Goal: Task Accomplishment & Management: Use online tool/utility

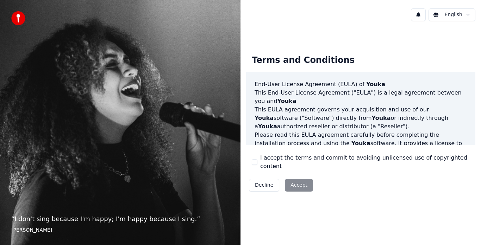
click at [296, 182] on div "Decline Accept" at bounding box center [281, 185] width 70 height 18
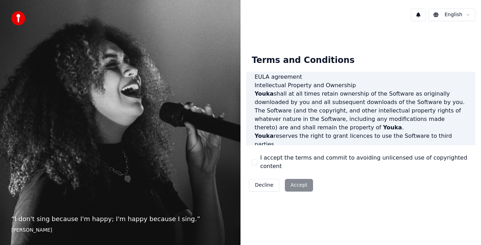
scroll to position [467, 0]
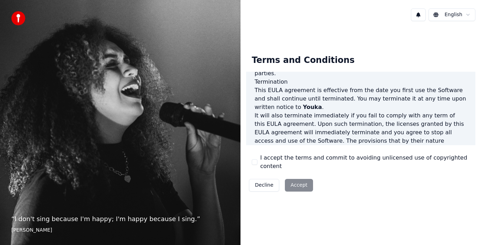
click at [297, 180] on div "Decline Accept" at bounding box center [281, 185] width 70 height 18
click at [300, 206] on div "Terms and Conditions End-User License Agreement (EULA) of Youka This End-User L…" at bounding box center [360, 122] width 240 height 190
click at [295, 182] on div "Decline Accept" at bounding box center [281, 185] width 70 height 18
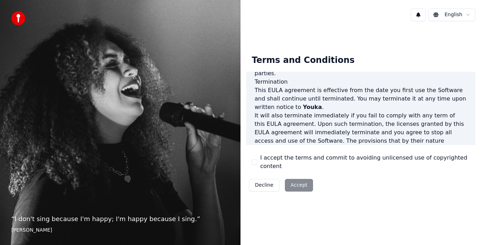
click at [297, 180] on div "Decline Accept" at bounding box center [281, 185] width 70 height 18
click at [317, 193] on div "Terms and Conditions End-User License Agreement ([PERSON_NAME]) of Youka This E…" at bounding box center [360, 122] width 240 height 157
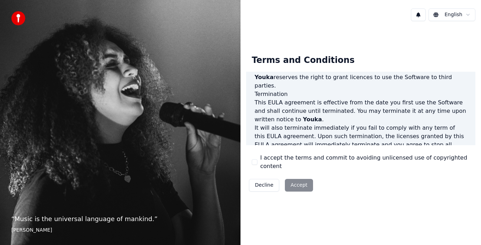
scroll to position [467, 0]
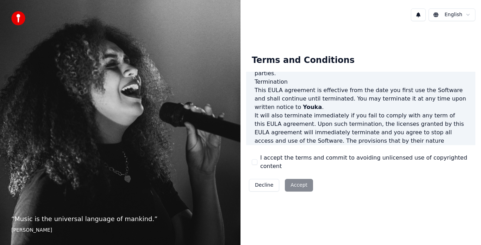
click at [295, 182] on div "Decline Accept" at bounding box center [281, 185] width 70 height 18
click at [467, 16] on html "“ Music is the universal language of mankind. ” Henry Wadsworth Longfellow Engl…" at bounding box center [240, 122] width 481 height 245
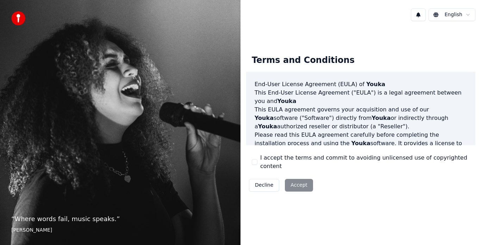
click at [298, 178] on div "Decline Accept" at bounding box center [281, 185] width 70 height 18
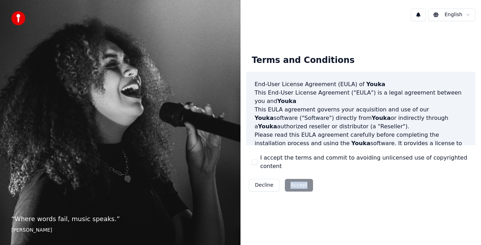
click at [298, 178] on div "Decline Accept" at bounding box center [281, 185] width 70 height 18
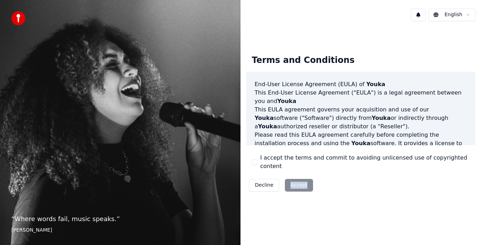
click at [305, 178] on div "Decline Accept" at bounding box center [281, 185] width 70 height 18
click at [318, 208] on div "Terms and Conditions End-User License Agreement (EULA) of Youka This End-User L…" at bounding box center [360, 122] width 240 height 190
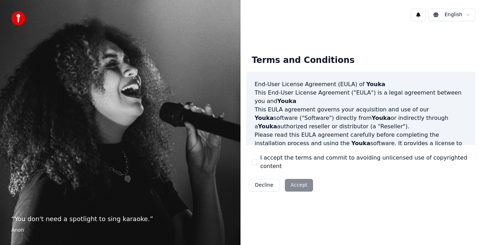
click at [306, 179] on div "Decline Accept" at bounding box center [281, 185] width 70 height 18
click at [286, 178] on div "Decline Accept" at bounding box center [281, 185] width 70 height 18
click at [254, 163] on button "I accept the terms and commit to avoiding unlicensed use of copyrighted content" at bounding box center [255, 162] width 6 height 6
click at [297, 181] on button "Accept" at bounding box center [299, 185] width 28 height 13
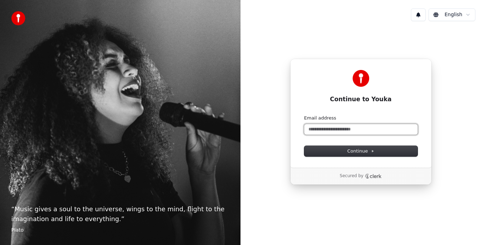
click at [331, 127] on input "Email address" at bounding box center [360, 129] width 113 height 11
click at [358, 152] on span "Continue" at bounding box center [360, 151] width 27 height 6
type input "**********"
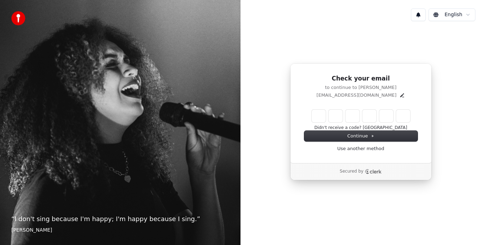
drag, startPoint x: 315, startPoint y: 118, endPoint x: 315, endPoint y: 112, distance: 6.0
click at [315, 118] on input "Enter verification code" at bounding box center [361, 116] width 99 height 13
type input "******"
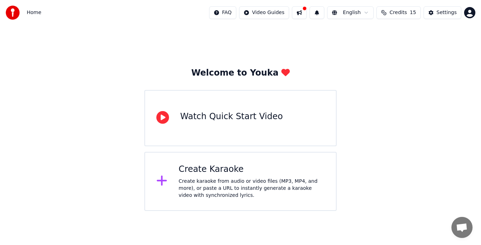
click at [202, 184] on div "Create karaoke from audio or video files (MP3, MP4, and more), or paste a URL t…" at bounding box center [251, 188] width 146 height 21
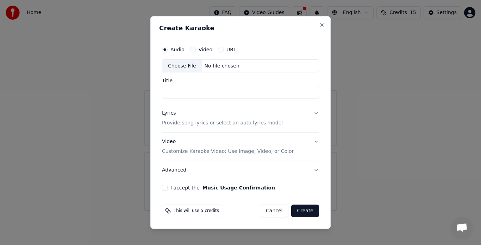
click at [165, 188] on button "I accept the Music Usage Confirmation" at bounding box center [165, 188] width 6 height 6
click at [184, 67] on div "Choose File" at bounding box center [181, 66] width 39 height 13
click at [203, 48] on label "Video" at bounding box center [206, 49] width 14 height 5
click at [196, 48] on button "Video" at bounding box center [193, 50] width 6 height 6
click at [179, 65] on div "Choose File" at bounding box center [181, 66] width 39 height 13
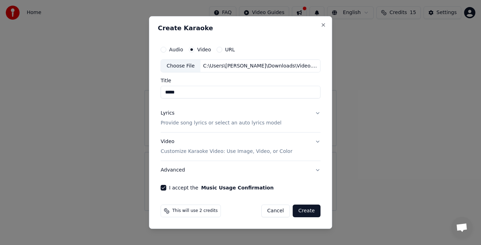
type input "*****"
click at [304, 211] on button "Create" at bounding box center [307, 211] width 28 height 13
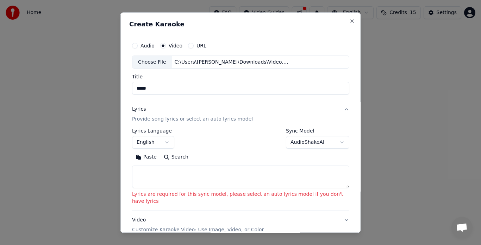
click at [150, 156] on button "Paste" at bounding box center [146, 157] width 28 height 11
click at [153, 156] on button "Paste" at bounding box center [146, 157] width 28 height 11
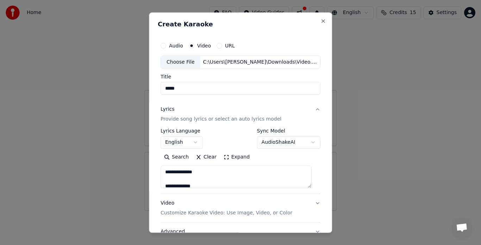
type textarea "**********"
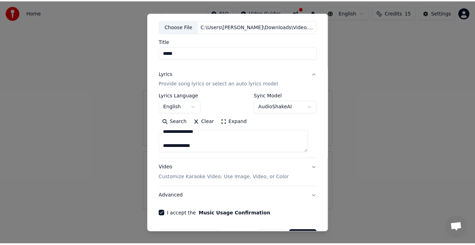
scroll to position [58, 0]
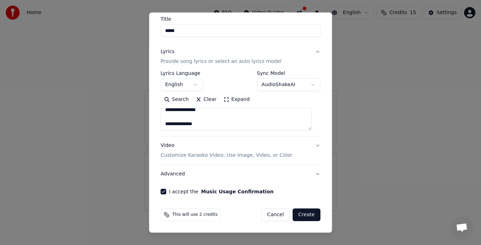
click at [297, 214] on button "Create" at bounding box center [307, 215] width 28 height 13
select select "**"
type textarea "**********"
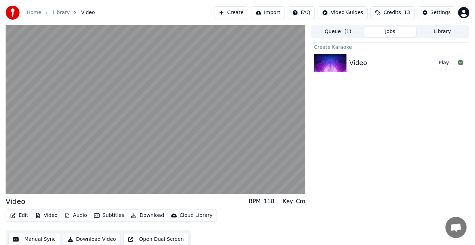
click at [445, 62] on button "Play" at bounding box center [444, 63] width 22 height 13
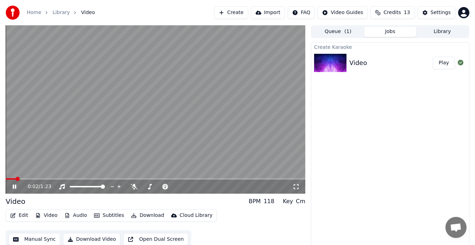
click at [14, 186] on icon at bounding box center [15, 187] width 4 height 4
click at [7, 178] on span at bounding box center [8, 179] width 4 height 4
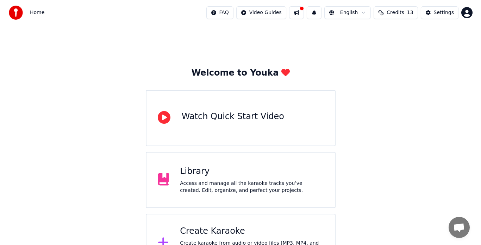
scroll to position [28, 0]
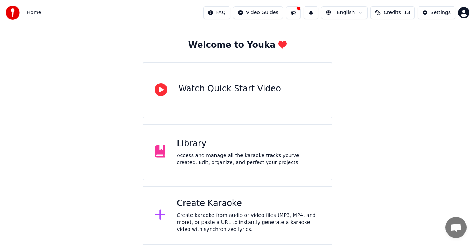
click at [202, 213] on div "Create karaoke from audio or video files (MP3, MP4, and more), or paste a URL t…" at bounding box center [249, 222] width 144 height 21
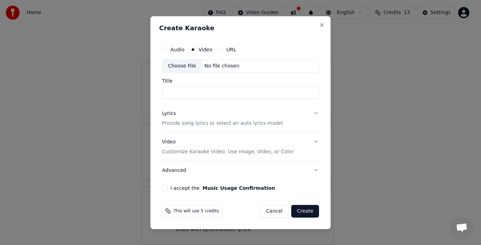
click at [182, 66] on div "Choose File" at bounding box center [181, 66] width 39 height 13
type input "**********"
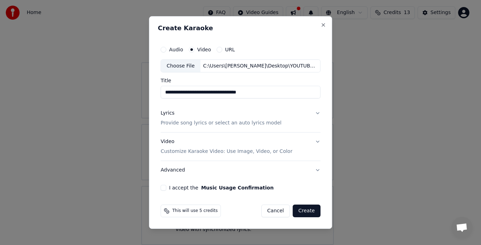
click at [165, 191] on button "I accept the Music Usage Confirmation" at bounding box center [164, 188] width 6 height 6
click at [306, 210] on button "Create" at bounding box center [307, 211] width 28 height 13
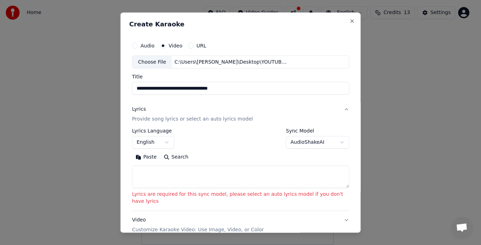
click at [157, 177] on textarea at bounding box center [240, 177] width 217 height 23
click at [163, 180] on textarea at bounding box center [240, 177] width 217 height 23
click at [152, 158] on button "Paste" at bounding box center [146, 157] width 28 height 11
type textarea "**********"
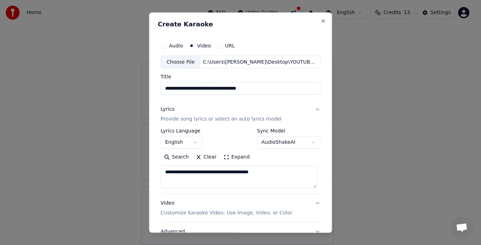
drag, startPoint x: 287, startPoint y: 172, endPoint x: 158, endPoint y: 184, distance: 129.4
click at [158, 184] on div "**********" at bounding box center [240, 146] width 165 height 220
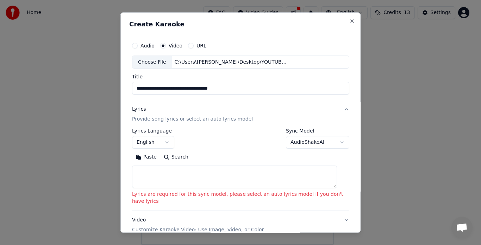
click at [157, 172] on textarea at bounding box center [234, 177] width 205 height 23
click at [152, 183] on textarea at bounding box center [234, 177] width 205 height 23
click at [151, 155] on button "Paste" at bounding box center [146, 157] width 28 height 11
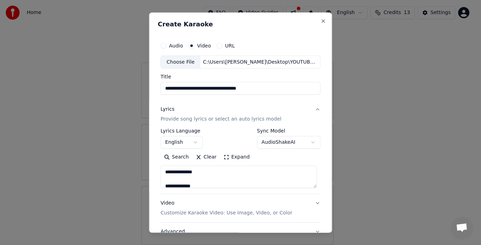
type textarea "**********"
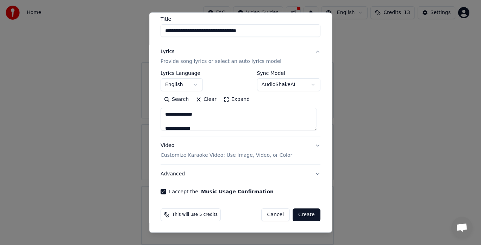
click at [301, 214] on button "Create" at bounding box center [307, 215] width 28 height 13
select select "**"
type textarea "**********"
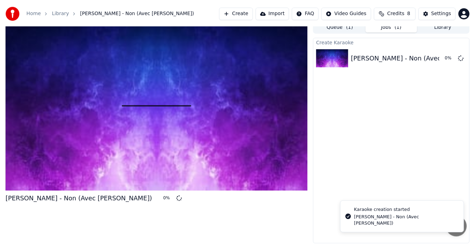
scroll to position [5, 0]
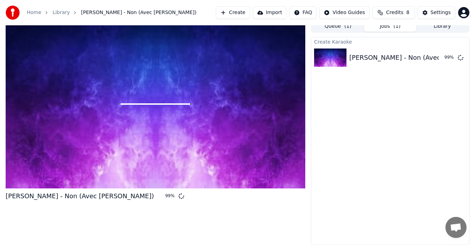
click at [439, 27] on button "Library" at bounding box center [442, 26] width 52 height 10
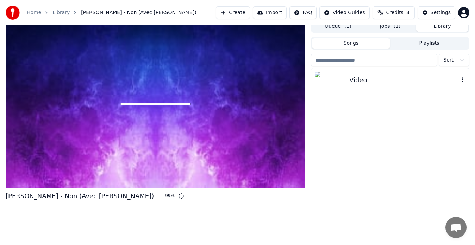
scroll to position [0, 0]
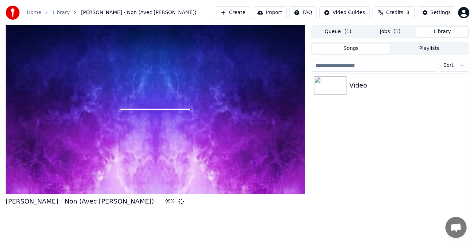
click at [335, 30] on button "Queue ( 1 )" at bounding box center [338, 32] width 52 height 10
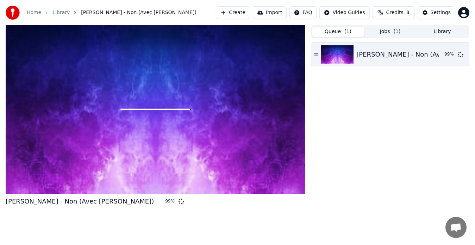
click at [391, 30] on button "Jobs ( 1 )" at bounding box center [390, 32] width 52 height 10
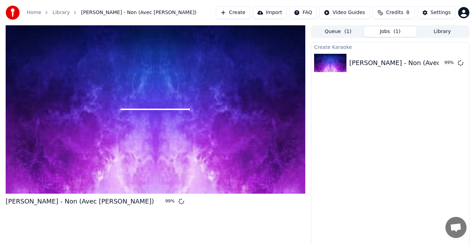
click at [398, 13] on span "Credits" at bounding box center [394, 12] width 17 height 7
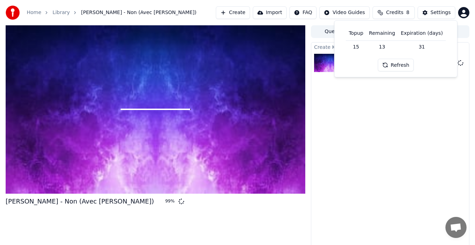
click at [385, 108] on div "Create Karaoke Irvin Blais - Non (Avec Michèle Pinette) 99 %" at bounding box center [390, 146] width 158 height 208
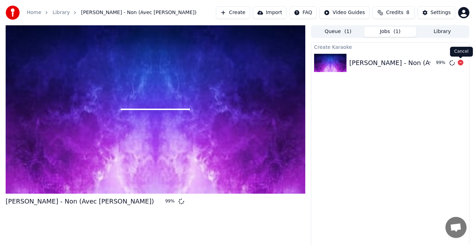
click at [459, 65] on icon at bounding box center [461, 63] width 6 height 6
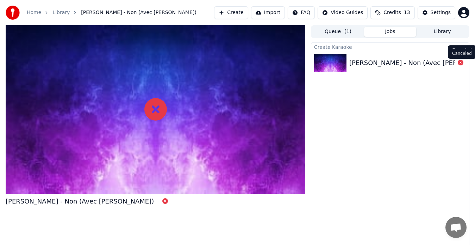
click at [460, 63] on icon at bounding box center [461, 63] width 6 height 6
click at [460, 61] on icon at bounding box center [461, 63] width 6 height 6
click at [404, 61] on div "Irvin Blais - Non (Avec Michèle Pinette)" at bounding box center [423, 63] width 148 height 10
click at [157, 107] on icon at bounding box center [155, 109] width 23 height 23
click at [55, 13] on link "Library" at bounding box center [60, 12] width 17 height 7
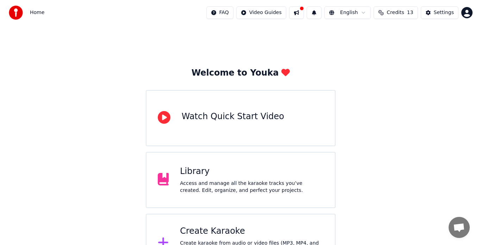
scroll to position [28, 0]
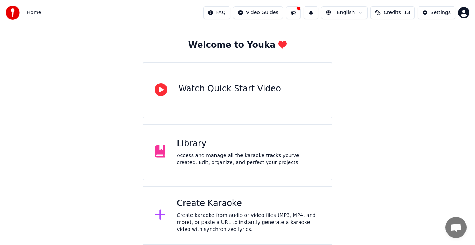
click at [195, 221] on div "Create karaoke from audio or video files (MP3, MP4, and more), or paste a URL t…" at bounding box center [249, 222] width 144 height 21
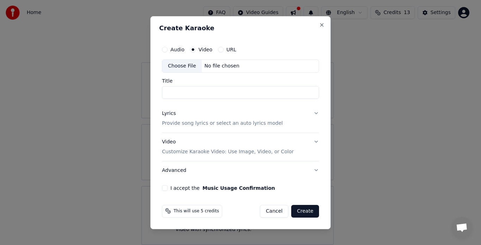
click at [201, 49] on label "Video" at bounding box center [206, 49] width 14 height 5
click at [196, 49] on button "Video" at bounding box center [193, 50] width 6 height 6
click at [184, 65] on div "Choose File" at bounding box center [181, 66] width 39 height 13
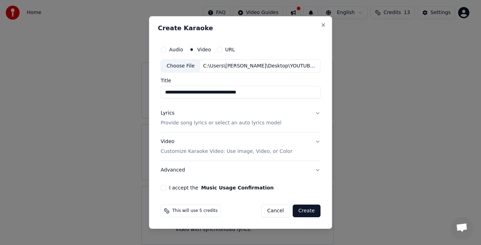
type input "**********"
click at [166, 189] on button "I accept the Music Usage Confirmation" at bounding box center [164, 188] width 6 height 6
click at [303, 213] on button "Create" at bounding box center [307, 211] width 28 height 13
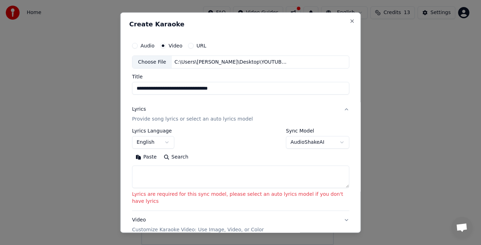
click at [149, 156] on button "Paste" at bounding box center [146, 157] width 28 height 11
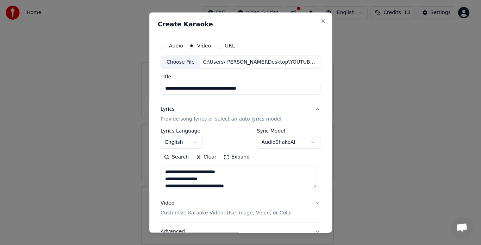
type textarea "**********"
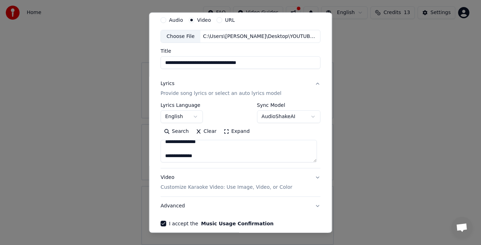
scroll to position [58, 0]
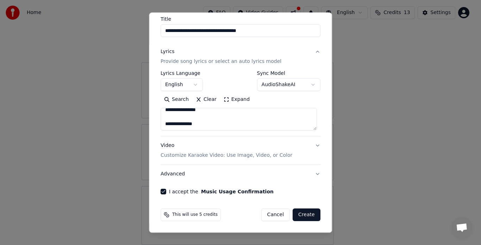
click at [297, 215] on button "Create" at bounding box center [307, 215] width 28 height 13
select select "**"
type textarea "**********"
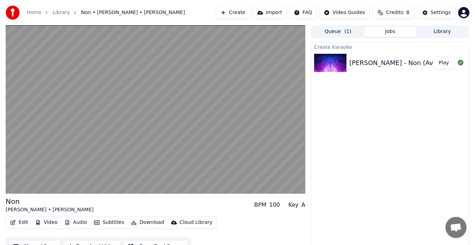
scroll to position [11, 0]
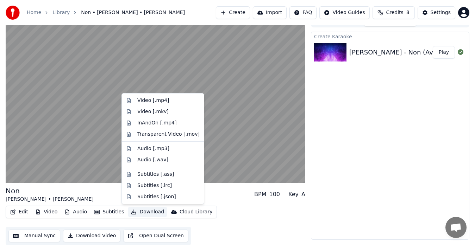
click at [145, 212] on button "Download" at bounding box center [147, 212] width 39 height 10
click at [140, 100] on div "Video [.mp4]" at bounding box center [153, 100] width 32 height 7
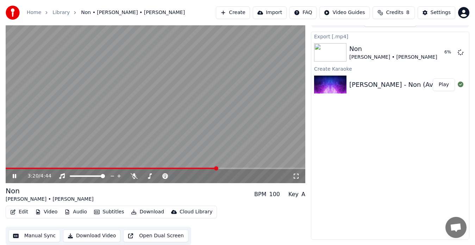
click at [22, 167] on video at bounding box center [156, 99] width 300 height 169
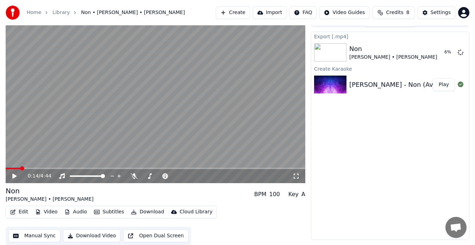
click at [20, 168] on span at bounding box center [13, 168] width 15 height 1
click at [14, 174] on icon at bounding box center [14, 176] width 4 height 5
click at [193, 177] on span at bounding box center [190, 176] width 4 height 4
click at [176, 176] on span at bounding box center [175, 176] width 4 height 4
click at [26, 169] on span at bounding box center [156, 168] width 300 height 1
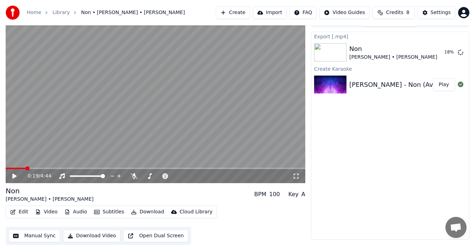
click at [15, 176] on icon at bounding box center [14, 176] width 4 height 5
click at [176, 168] on span at bounding box center [156, 168] width 300 height 1
click at [8, 169] on span at bounding box center [7, 168] width 2 height 1
click at [14, 175] on icon at bounding box center [19, 177] width 16 height 6
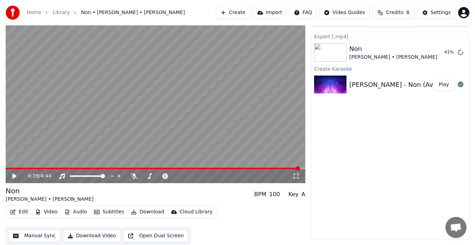
click at [440, 86] on button "Play" at bounding box center [444, 85] width 22 height 13
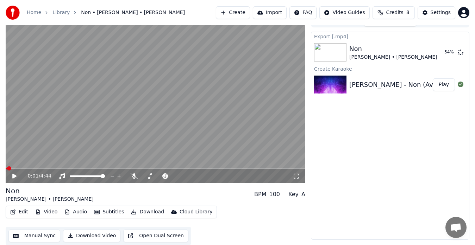
click at [13, 176] on icon at bounding box center [14, 176] width 4 height 5
click at [20, 168] on span at bounding box center [156, 168] width 300 height 1
click at [6, 171] on span at bounding box center [8, 169] width 4 height 4
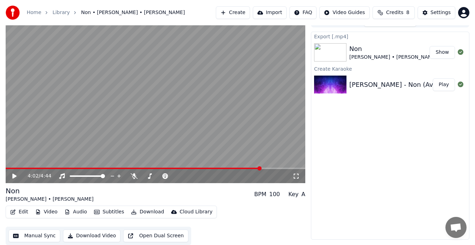
click at [441, 53] on button "Show" at bounding box center [441, 52] width 25 height 13
click at [371, 134] on div "Export [.mp4] Non Irvin Blais • Michèle Pinette Show Create Karaoke Irvin Blais…" at bounding box center [390, 136] width 158 height 208
click at [360, 156] on div "Export [.mp4] Non Irvin Blais • Michèle Pinette Show Create Karaoke Irvin Blais…" at bounding box center [390, 136] width 158 height 208
click at [438, 12] on div "Settings" at bounding box center [441, 12] width 20 height 7
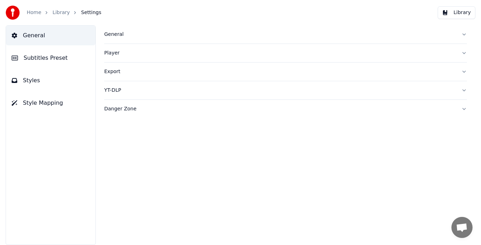
click at [111, 71] on div "Export" at bounding box center [279, 71] width 351 height 7
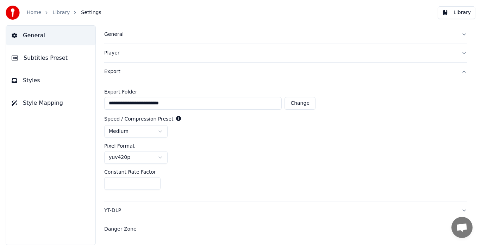
click at [304, 102] on button "Change" at bounding box center [299, 103] width 31 height 13
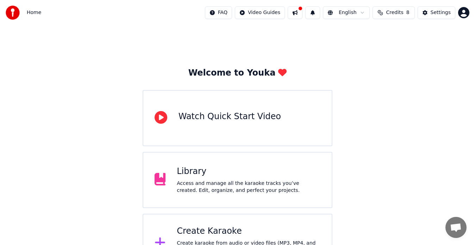
scroll to position [28, 0]
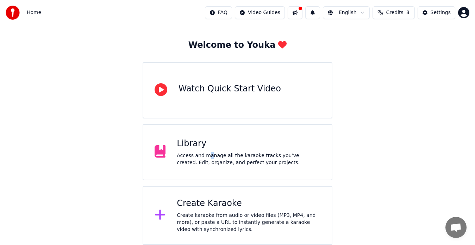
click at [207, 152] on div "Library Access and manage all the karaoke tracks you’ve created. Edit, organize…" at bounding box center [249, 152] width 144 height 28
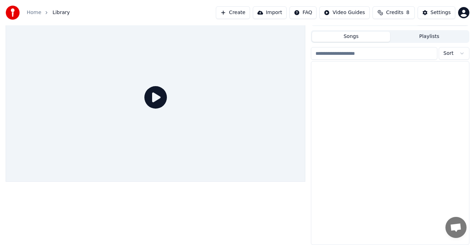
scroll to position [12, 0]
click at [352, 72] on div "Non" at bounding box center [404, 70] width 110 height 10
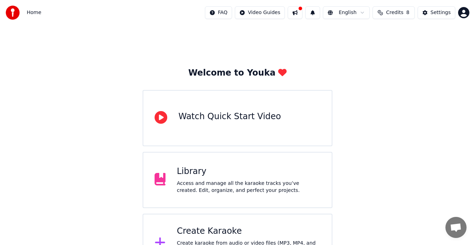
click at [214, 186] on div "Access and manage all the karaoke tracks you’ve created. Edit, organize, and pe…" at bounding box center [249, 187] width 144 height 14
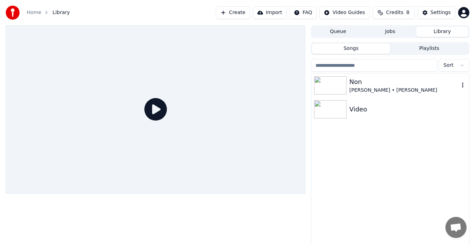
click at [360, 87] on div "[PERSON_NAME] • [PERSON_NAME]" at bounding box center [404, 90] width 110 height 7
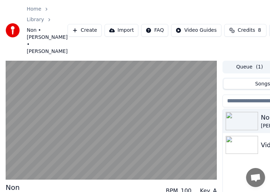
drag, startPoint x: 265, startPoint y: 121, endPoint x: 235, endPoint y: 75, distance: 54.8
drag, startPoint x: 259, startPoint y: 119, endPoint x: 225, endPoint y: 67, distance: 62.3
click at [188, 10] on div "Home Library Non • [PERSON_NAME] • [PERSON_NAME] Create Import FAQ Video Guides…" at bounding box center [135, 30] width 270 height 61
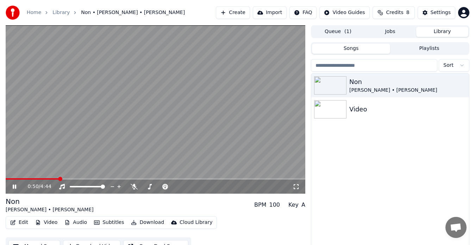
click at [295, 188] on icon at bounding box center [296, 187] width 7 height 6
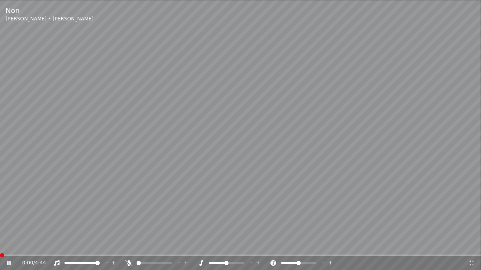
click at [0, 245] on span at bounding box center [2, 255] width 4 height 4
click at [2, 245] on span at bounding box center [35, 255] width 71 height 1
click at [473, 245] on icon at bounding box center [471, 264] width 7 height 6
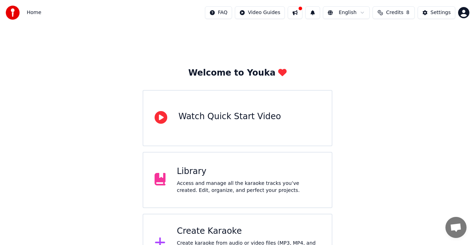
click at [214, 186] on div "Access and manage all the karaoke tracks you’ve created. Edit, organize, and pe…" at bounding box center [249, 187] width 144 height 14
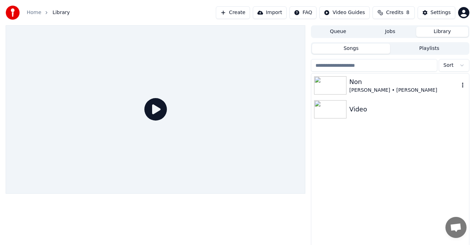
click at [354, 86] on div "Non" at bounding box center [404, 82] width 110 height 10
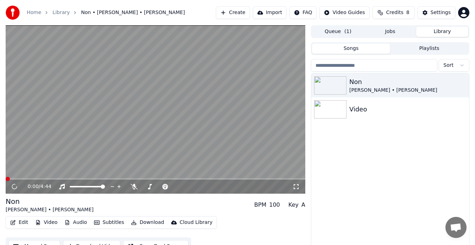
click at [297, 189] on icon at bounding box center [296, 187] width 7 height 6
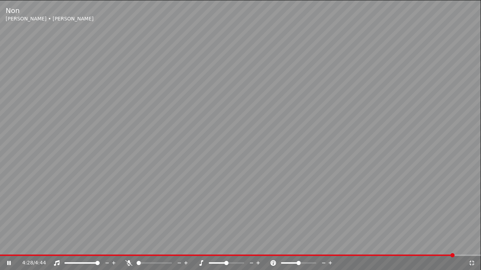
click at [469, 245] on icon at bounding box center [471, 263] width 5 height 5
